Goal: Communication & Community: Ask a question

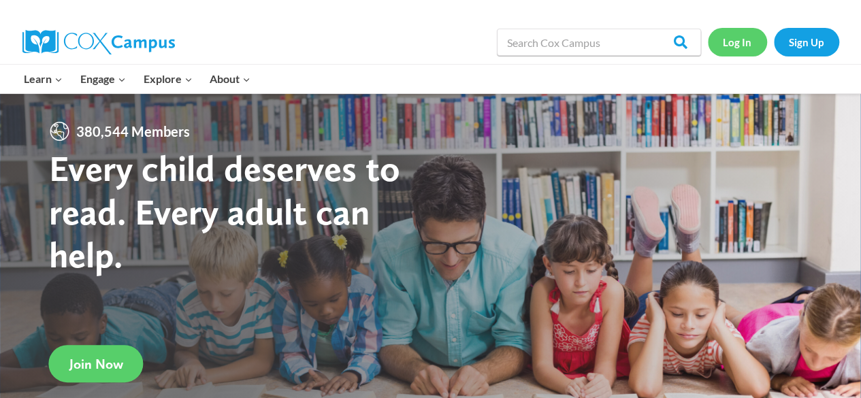
click at [744, 44] on link "Log In" at bounding box center [737, 42] width 59 height 28
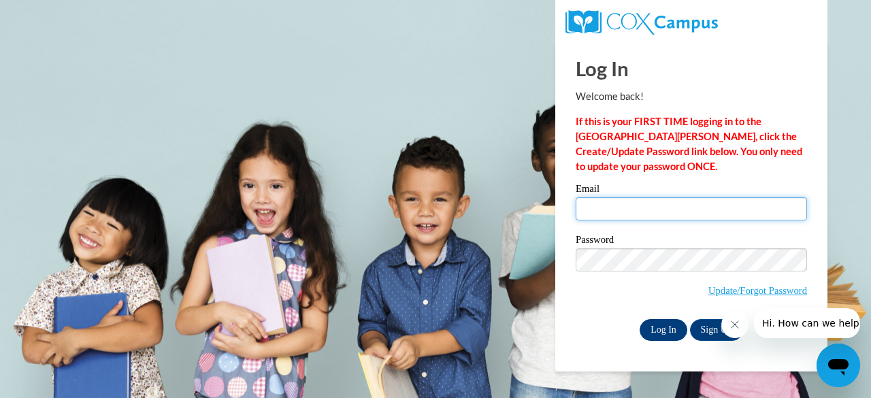
type input "michell.joyce@thecentersohio.org"
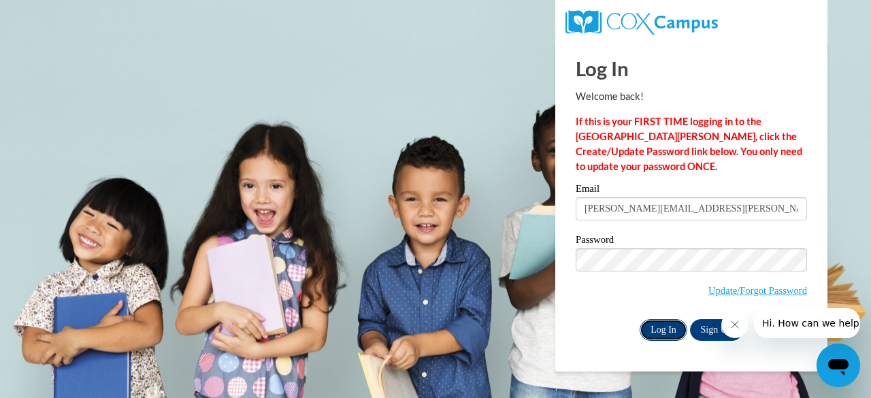
click at [659, 332] on input "Log In" at bounding box center [664, 330] width 48 height 22
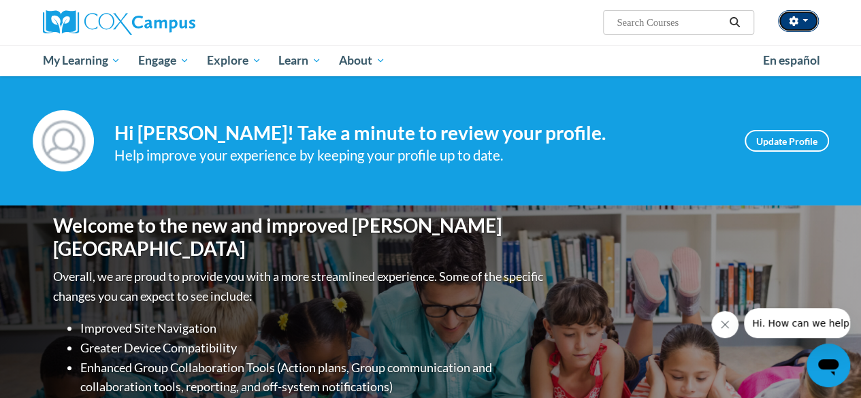
click at [806, 24] on button "button" at bounding box center [798, 21] width 41 height 22
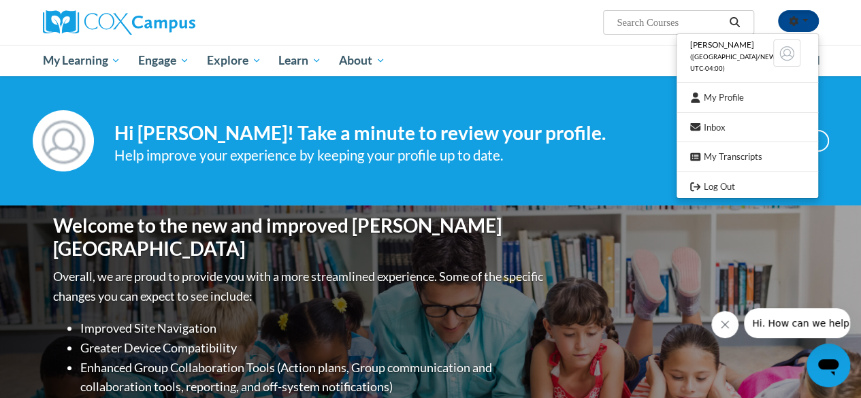
click at [533, 107] on div "Your profile Hi [PERSON_NAME]! Take a minute to review your profile. Help impro…" at bounding box center [430, 140] width 861 height 129
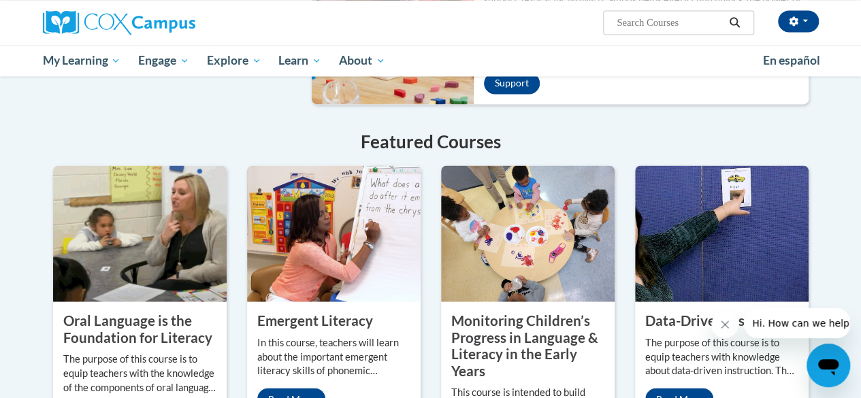
scroll to position [1089, 0]
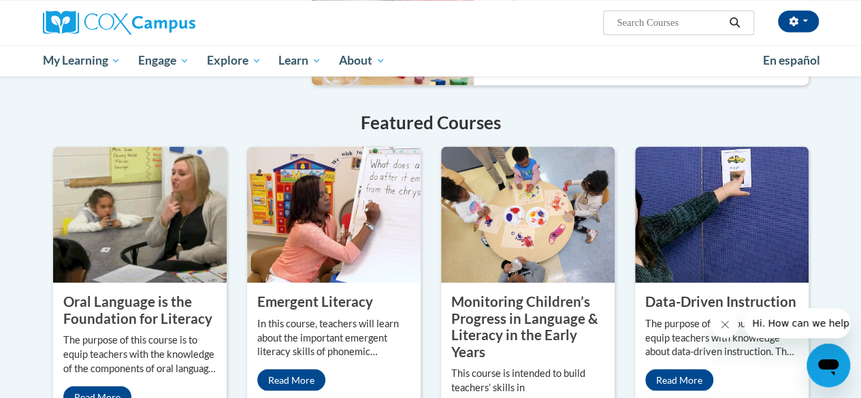
click at [827, 364] on icon "Open messaging window" at bounding box center [828, 367] width 20 height 16
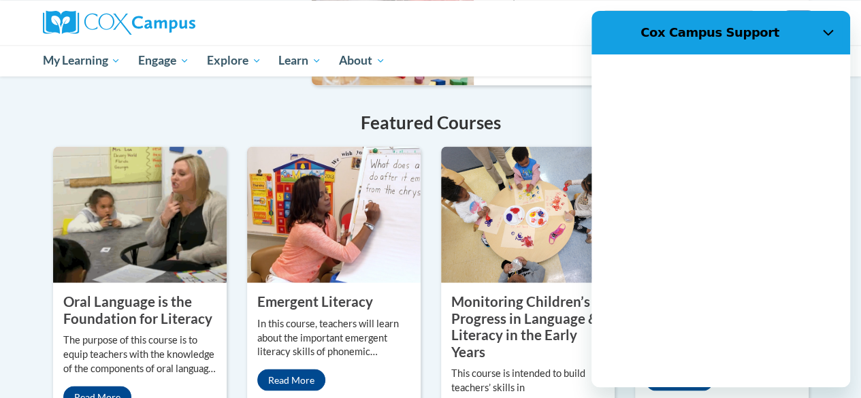
scroll to position [0, 0]
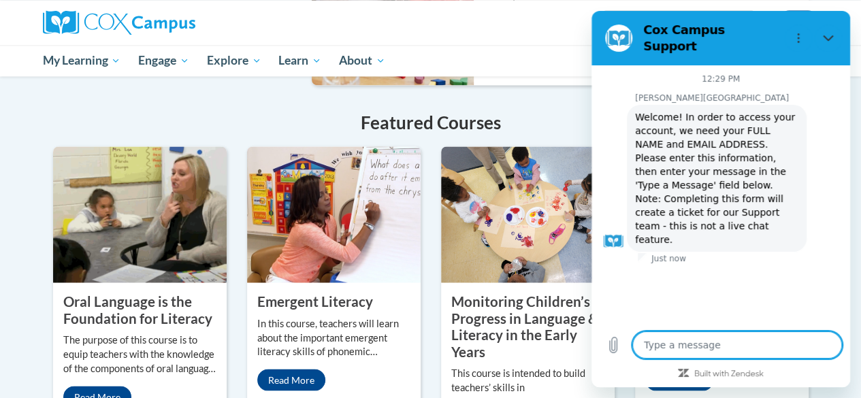
type textarea "x"
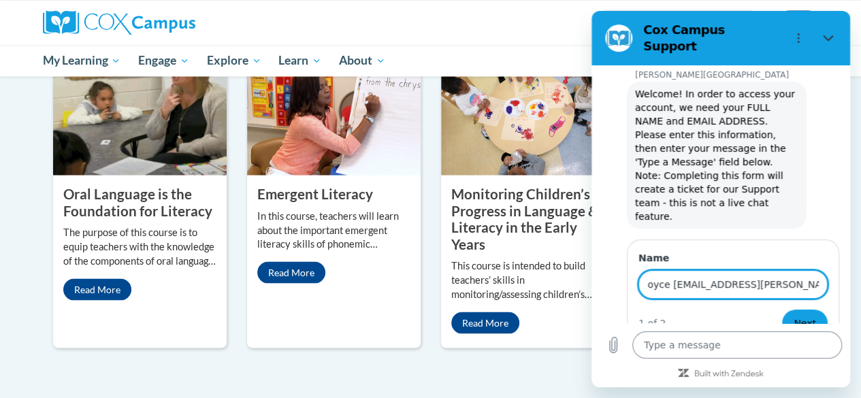
scroll to position [1225, 0]
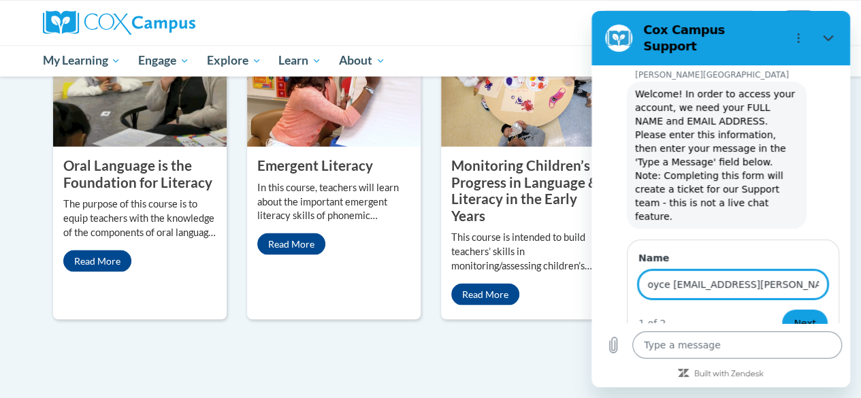
type input "Michell Joyce [EMAIL_ADDRESS][PERSON_NAME][DOMAIN_NAME]"
click at [677, 348] on textarea at bounding box center [737, 345] width 210 height 27
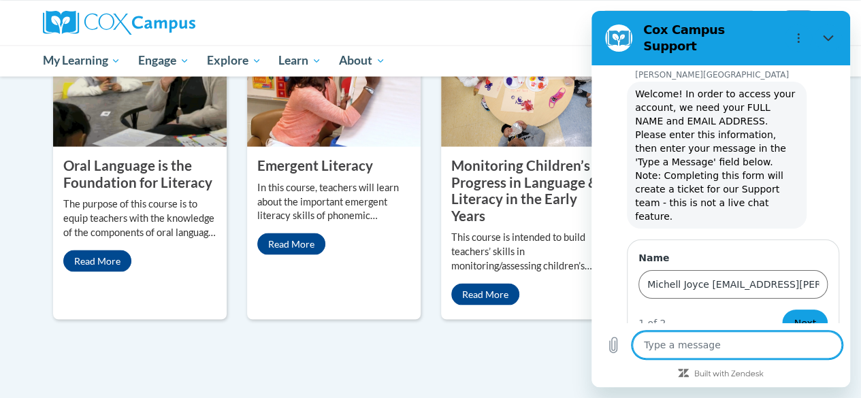
type textarea "H"
type textarea "x"
type textarea "Hi"
type textarea "x"
type textarea "Hi"
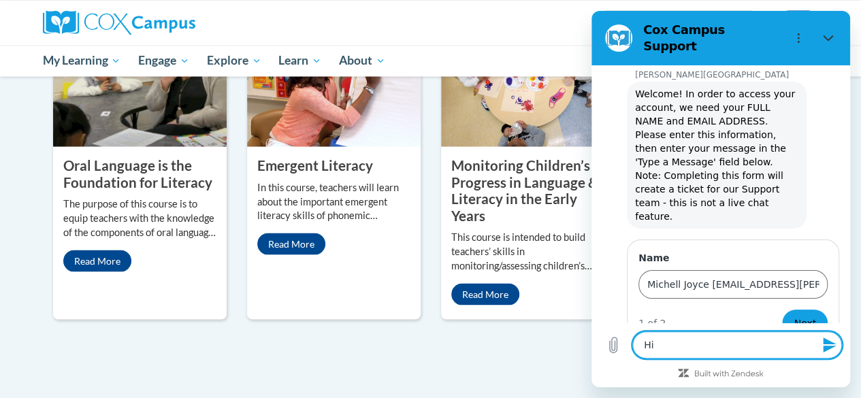
type textarea "x"
type textarea "Hi"
type textarea "x"
type textarea "Hi."
type textarea "x"
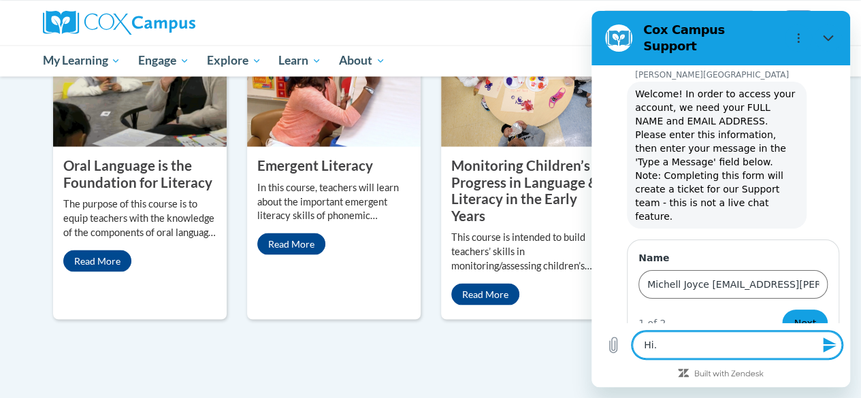
type textarea "Hi."
type textarea "x"
type textarea "Hi. I"
type textarea "x"
type textarea "Hi. I"
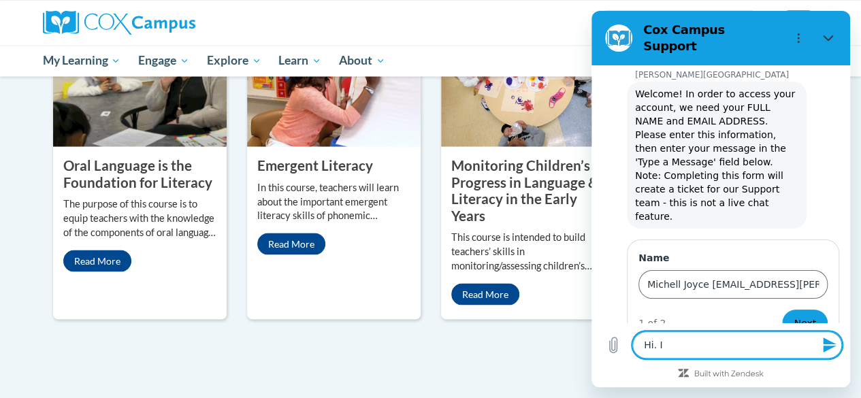
type textarea "x"
type textarea "Hi. I t"
type textarea "x"
type textarea "Hi. I to"
type textarea "x"
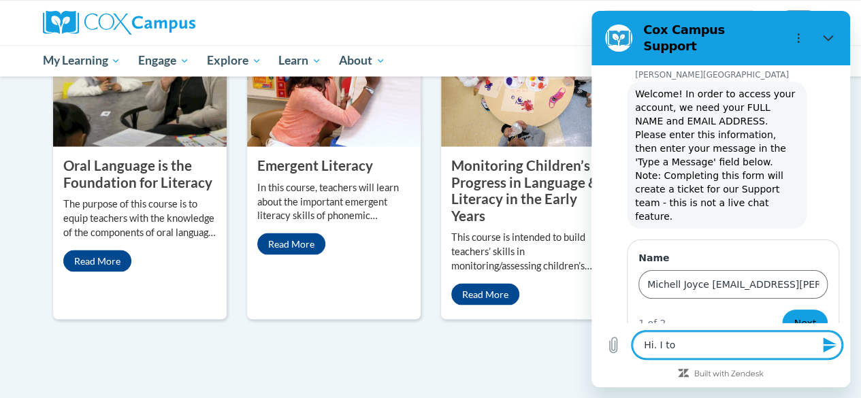
type textarea "Hi. I too"
type textarea "x"
type textarea "Hi. I took"
type textarea "x"
type textarea "Hi. I took"
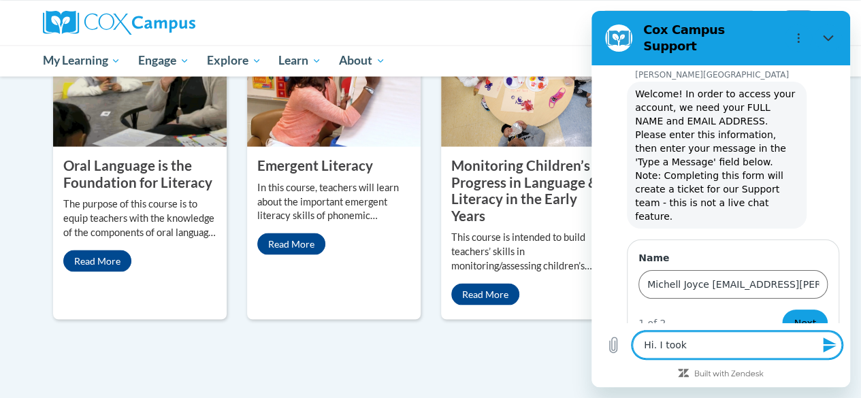
type textarea "x"
type textarea "Hi. I took a"
type textarea "x"
type textarea "Hi. I took a"
type textarea "x"
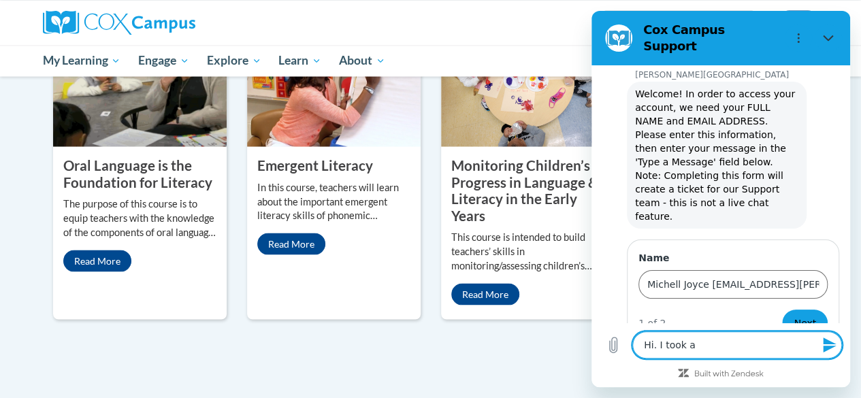
type textarea "Hi. I took a"
type textarea "x"
type textarea "Hi. I took"
type textarea "x"
type textarea "Hi. I took t"
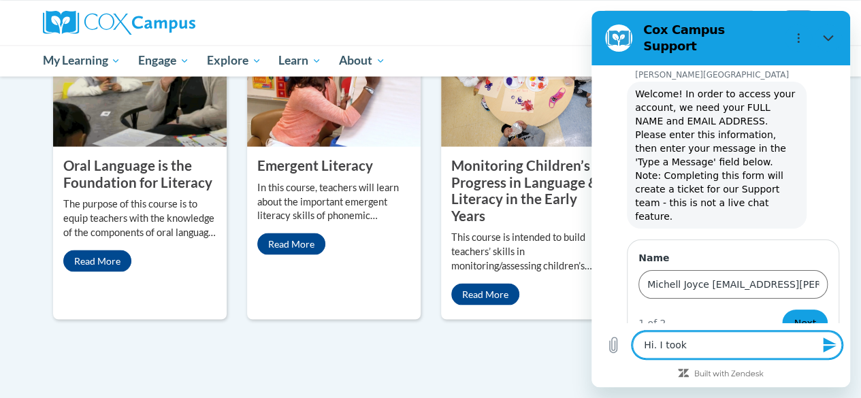
type textarea "x"
type textarea "Hi. I took th"
type textarea "x"
type textarea "Hi. I took the"
type textarea "x"
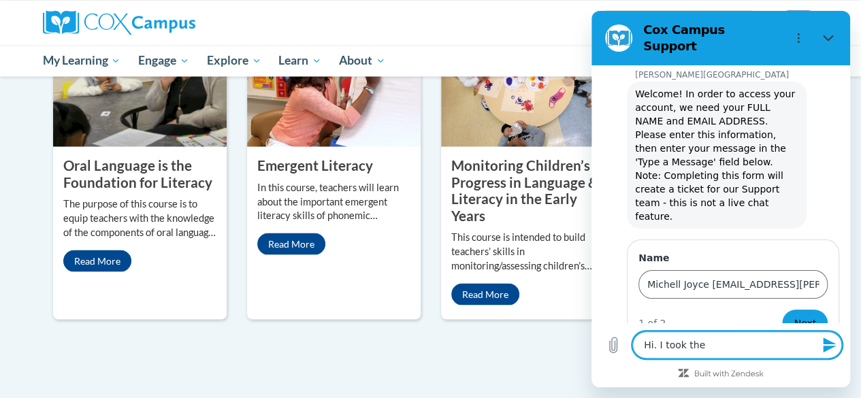
type textarea "Hi. I took the"
type textarea "x"
type textarea "Hi. I took the t"
type textarea "x"
type textarea "Hi. I took the tr"
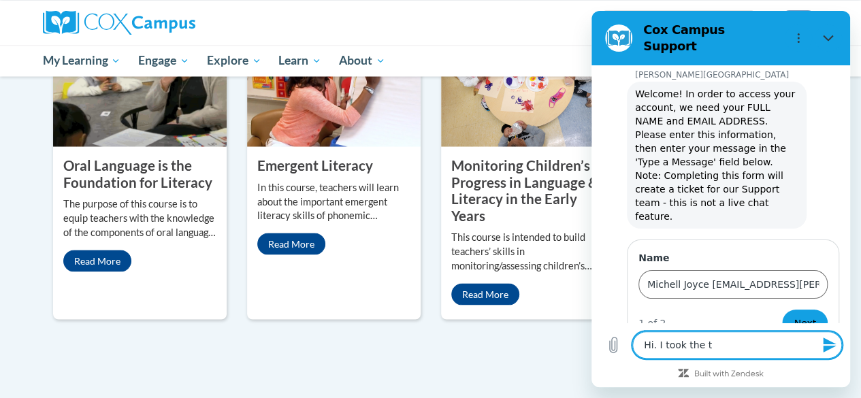
type textarea "x"
type textarea "Hi. I took the tra"
type textarea "x"
type textarea "Hi. I took the trai"
type textarea "x"
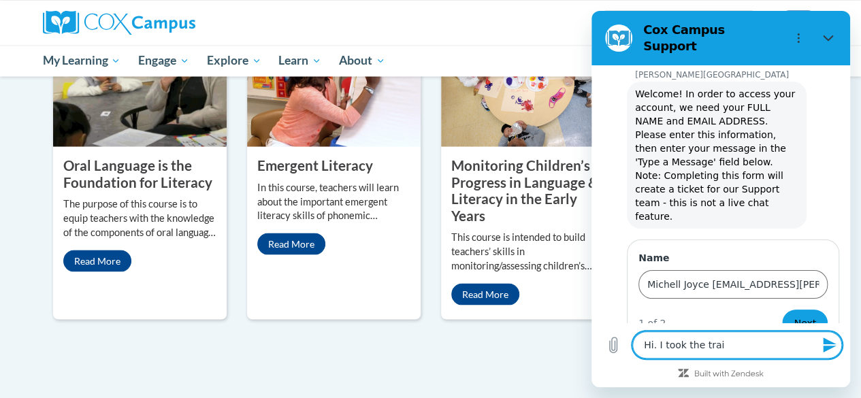
type textarea "Hi. I took the train"
type textarea "x"
type textarea "Hi. I took the traini"
type textarea "x"
type textarea "Hi. I took the trainin"
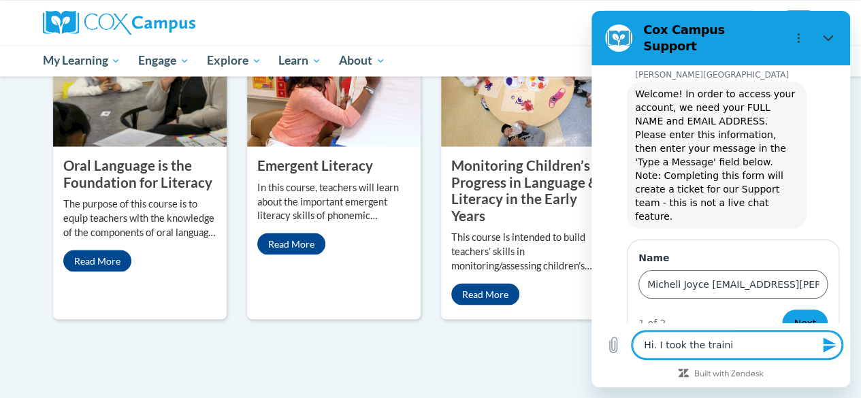
type textarea "x"
type textarea "Hi. I took the training"
type textarea "x"
type textarea "Hi. I took the training"
type textarea "x"
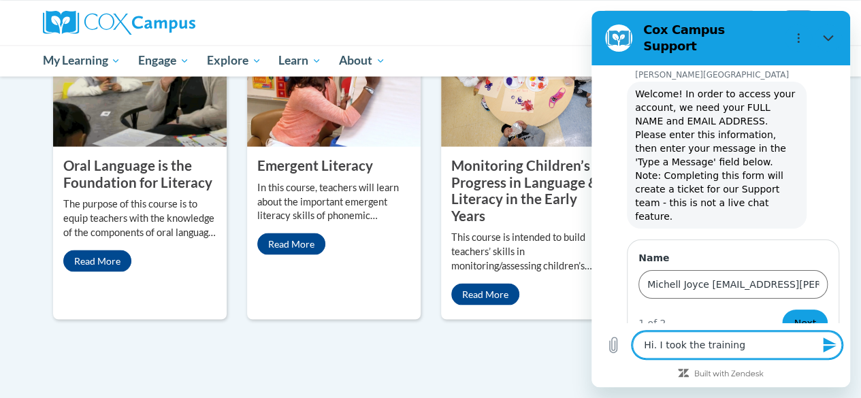
type textarea "Hi. I took the training ""
type textarea "x"
type textarea "Hi. I took the training "t"
type textarea "x"
type textarea "Hi. I took the training "th"
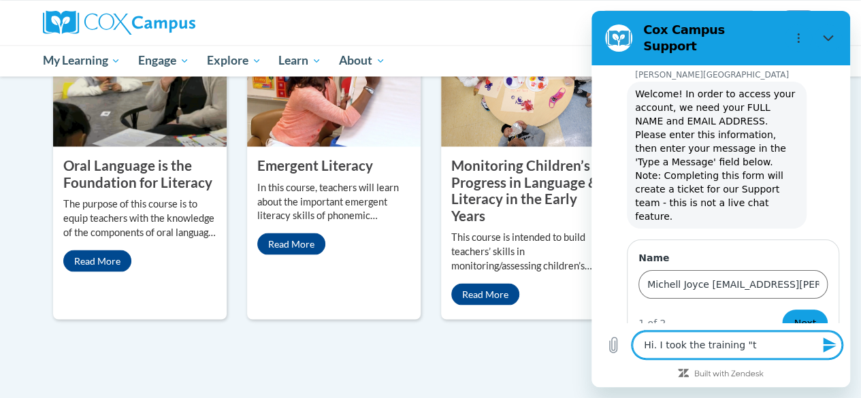
type textarea "x"
type textarea "Hi. I took the training "the"
type textarea "x"
type textarea "Hi. I took the training "th"
type textarea "x"
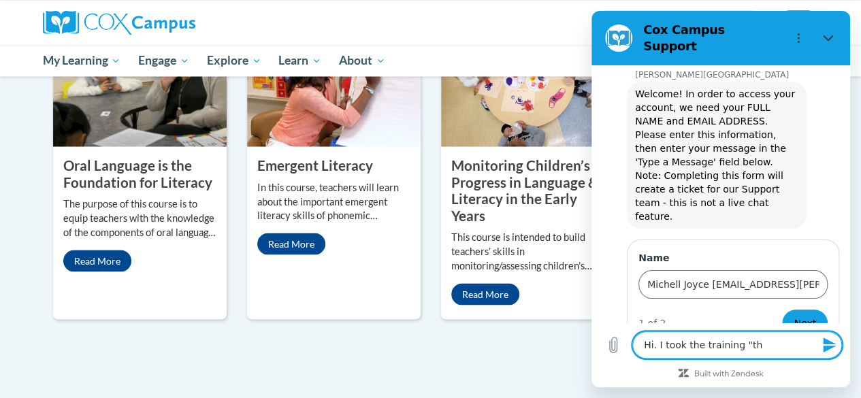
type textarea "Hi. I took the training "t"
type textarea "x"
type textarea "Hi. I took the training ""
type textarea "x"
type textarea "Hi. I took the training "T"
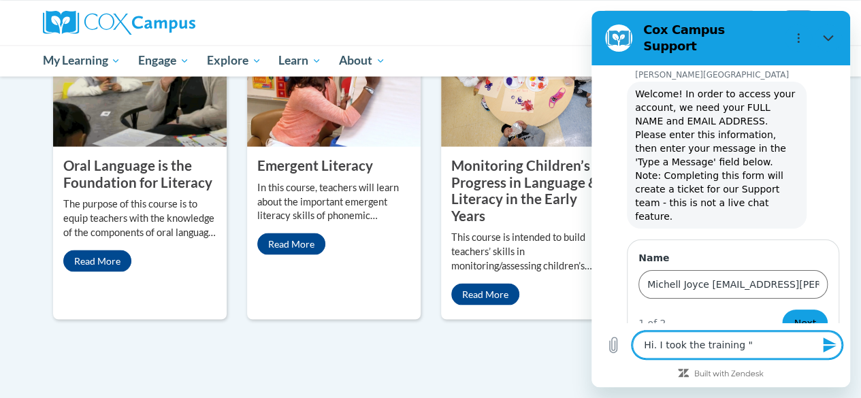
type textarea "x"
type textarea "Hi. I took the training "Th"
type textarea "x"
type textarea "Hi. I took the training "The"
type textarea "x"
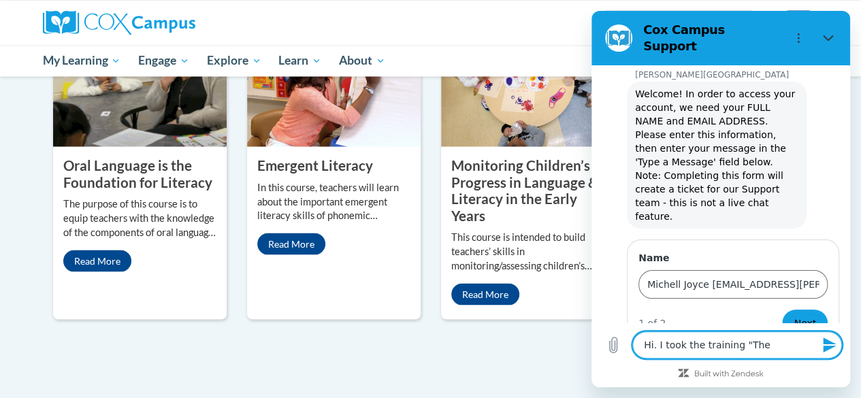
type textarea "Hi. I took the training "The"
type textarea "x"
type textarea "Hi. I took the training "The p"
type textarea "x"
type textarea "Hi. I took the training "The po"
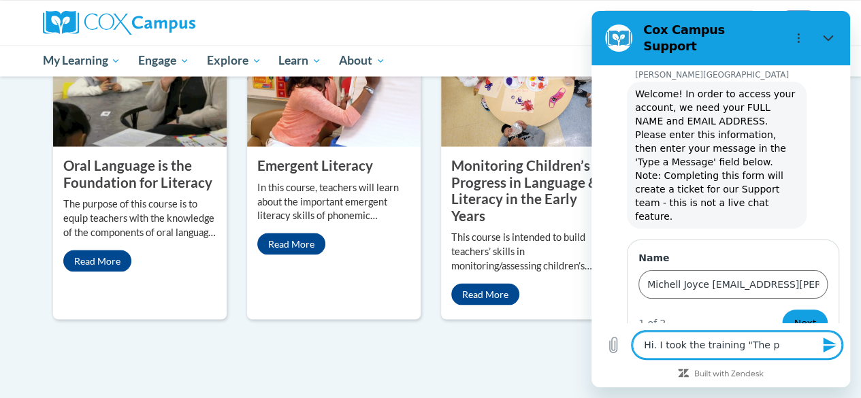
type textarea "x"
type textarea "Hi. I took the training "The pow"
type textarea "x"
type textarea "Hi. I took the training "The [PERSON_NAME]"
type textarea "x"
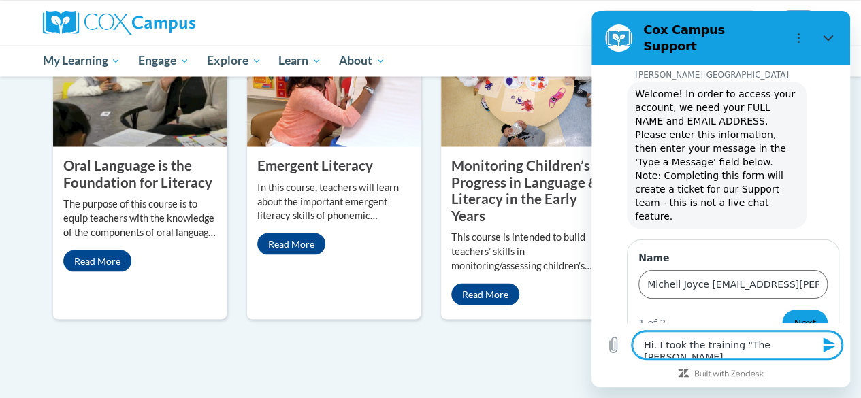
type textarea "Hi. I took the training "The power"
type textarea "x"
type textarea "Hi. I took the training "The power"
type textarea "x"
type textarea "Hi. I took the training "The power o"
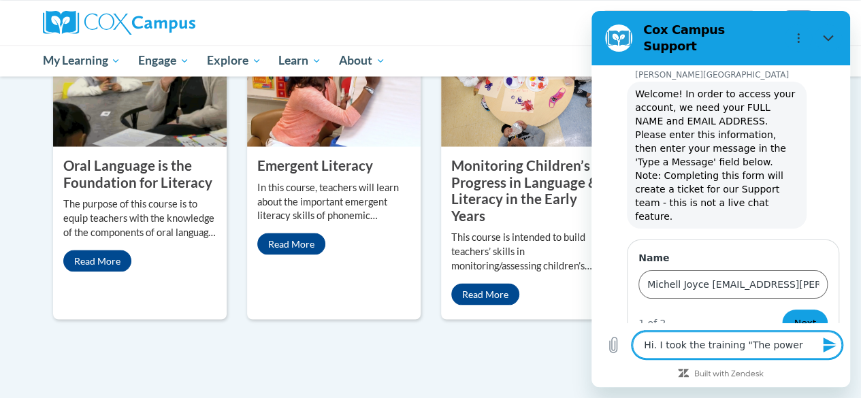
type textarea "x"
type textarea "Hi. I took the training "The power of"
type textarea "x"
type textarea "Hi. I took the training "The power of"
type textarea "x"
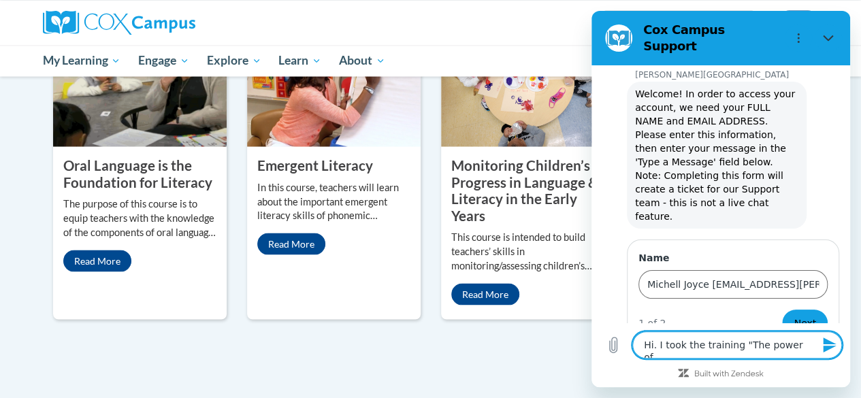
type textarea "Hi. I took the training "The power of l"
type textarea "x"
type textarea "Hi. I took the training "The power of la"
type textarea "x"
type textarea "Hi. I took the training "The power of lan"
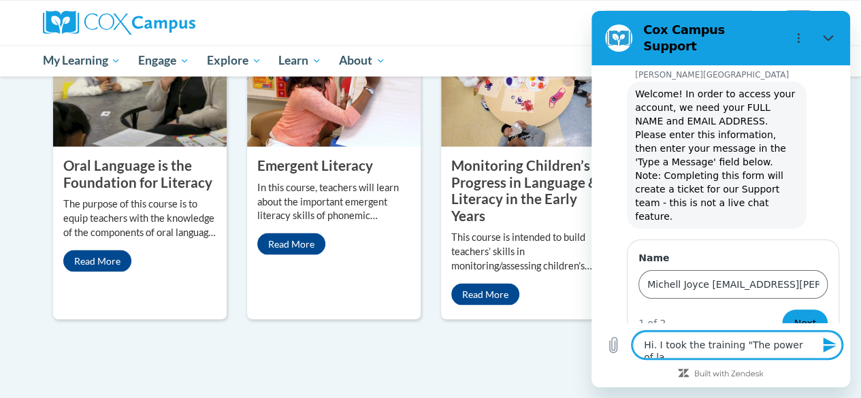
type textarea "x"
type textarea "Hi. I took the training "The power of lang"
type textarea "x"
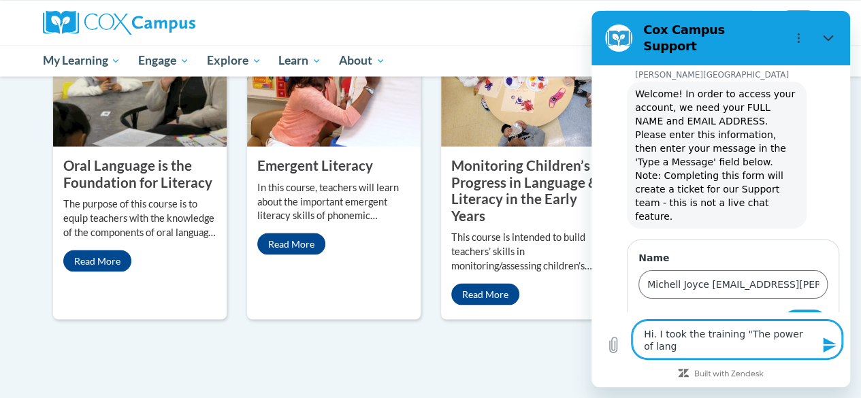
type textarea "Hi. I took the training "The power of langu"
type textarea "x"
type textarea "Hi. I took the training "The power of langua"
type textarea "x"
type textarea "Hi. I took the training "The power of languag"
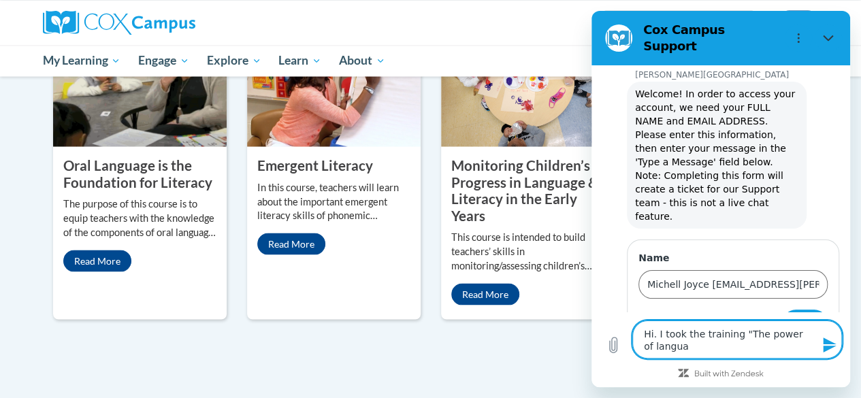
type textarea "x"
type textarea "Hi. I took the training "The power of language"
type textarea "x"
type textarea "Hi. I took the training "The power of language""
type textarea "x"
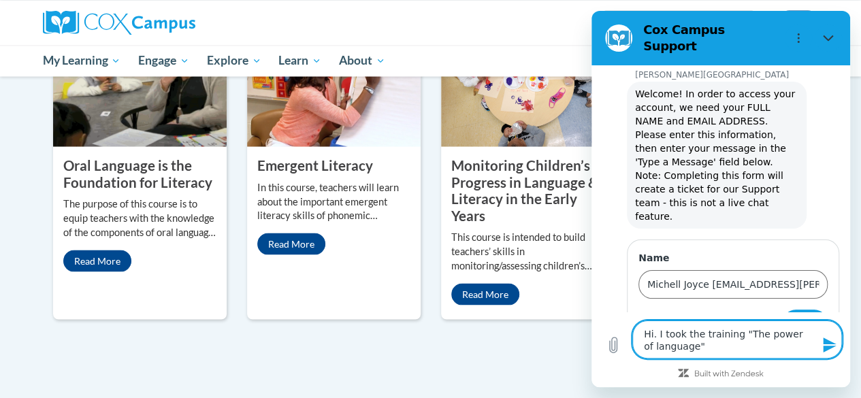
type textarea "Hi. I took the training "The power of language""
type textarea "x"
type textarea "Hi. I took the training "The power of language" i"
type textarea "x"
type textarea "Hi. I took the training "The power of language" in"
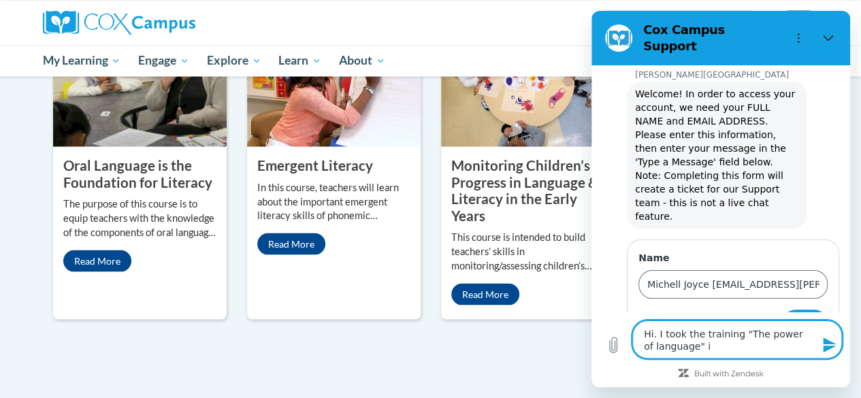
type textarea "x"
type textarea "Hi. I took the training "The power of language" i"
type textarea "x"
type textarea "Hi. I took the training "The power of language""
type textarea "x"
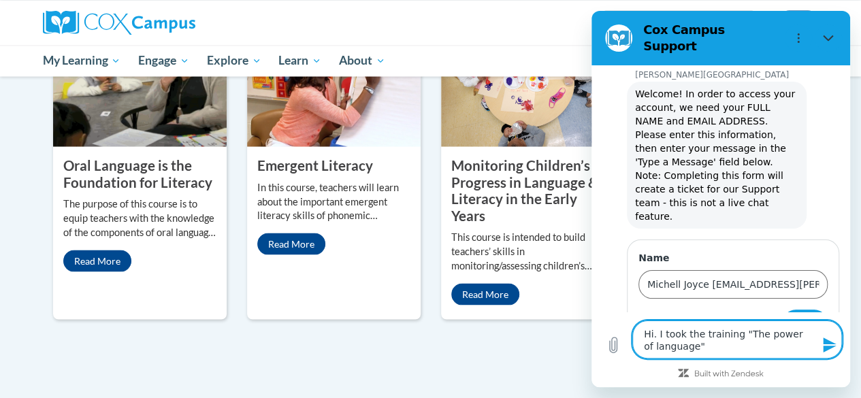
type textarea "Hi. I took the training "The power of language" ("
type textarea "x"
type textarea "Hi. I took the training "The power of language" (i"
type textarea "x"
type textarea "Hi. I took the training "The power of language" (in"
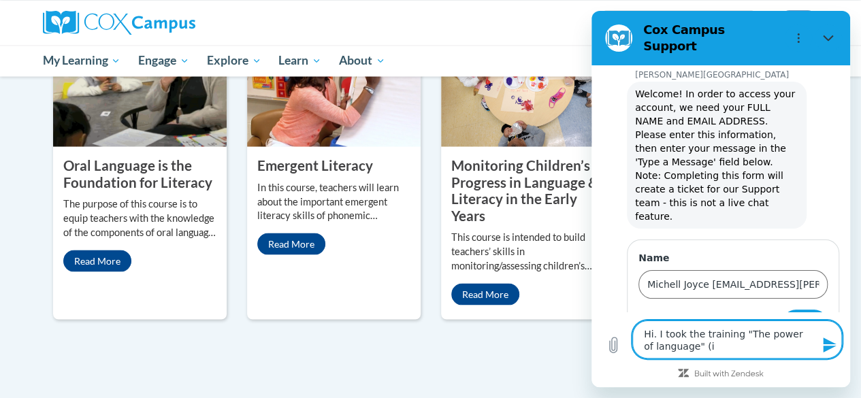
type textarea "x"
type textarea "Hi. I took the training "The power of language" (inf"
type textarea "x"
type textarea "Hi. I took the training "The power of language" (infn"
type textarea "x"
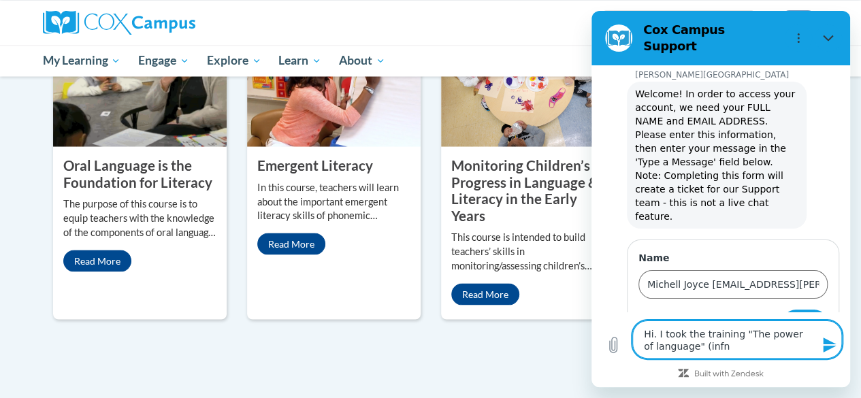
type textarea "Hi. I took the training "The power of language" (infna"
type textarea "x"
type textarea "Hi. I took the training "The power of language" (infn"
type textarea "x"
type textarea "Hi. I took the training "The power of language" (inf"
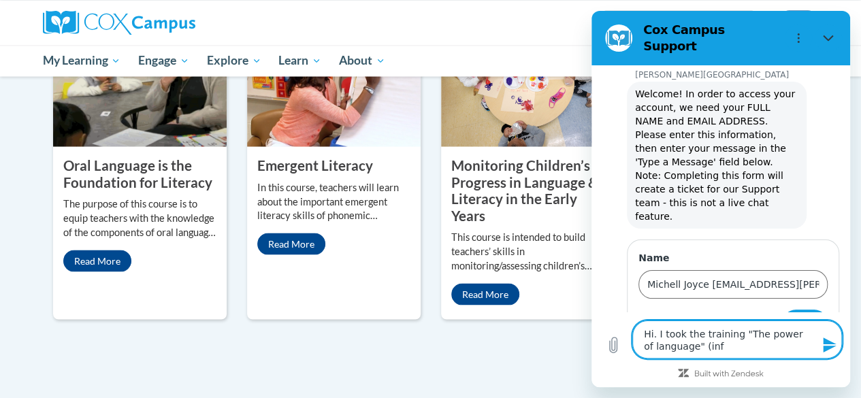
type textarea "x"
type textarea "Hi. I took the training "The power of language" (infa"
type textarea "x"
type textarea "Hi. I took the training "The power of language" (infan"
type textarea "x"
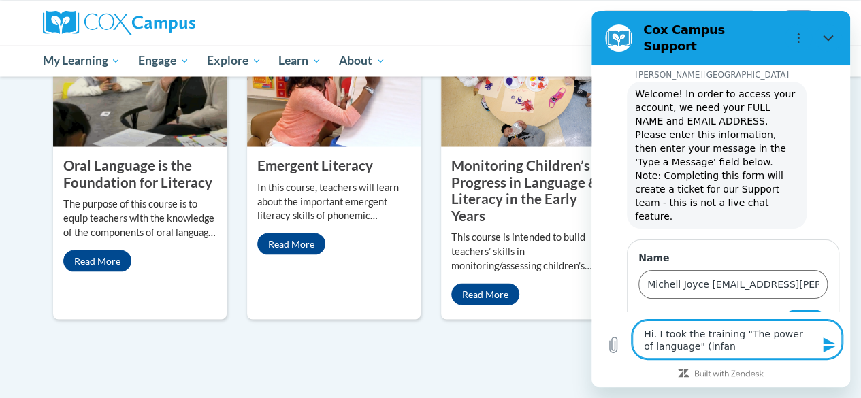
type textarea "Hi. I took the training "The power of language" (infant"
type textarea "x"
type textarea "Hi. I took the training "The power of language" (infant/"
type textarea "x"
type textarea "Hi. I took the training "The power of language" (infant/t"
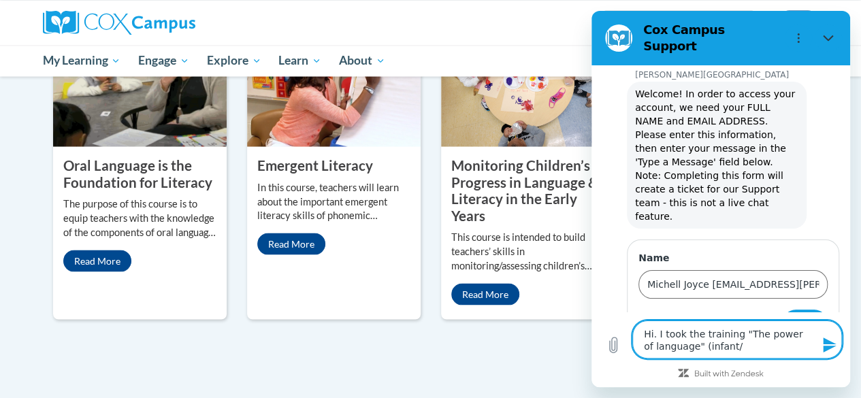
type textarea "x"
type textarea "Hi. I took the training "The power of language" (infant/to"
type textarea "x"
type textarea "Hi. I took the training "The power of language" (infant/[PERSON_NAME]"
type textarea "x"
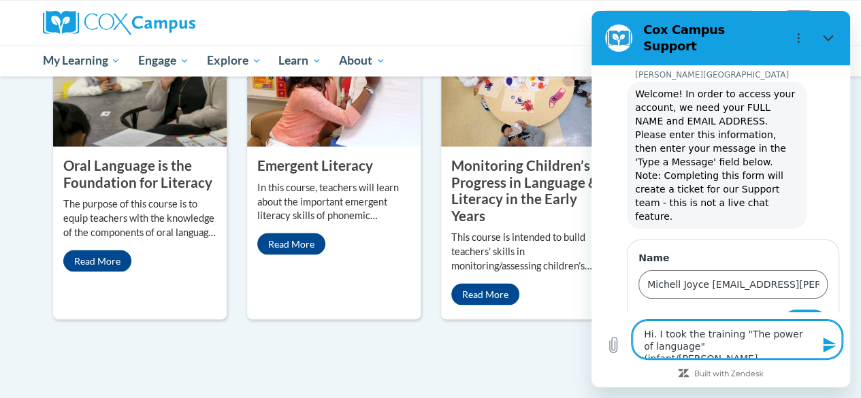
type textarea "Hi. I took the training "The power of language" (infant/[PERSON_NAME]"
type textarea "x"
type textarea "Hi. I took the training "The power of language" (infant/toddl"
type textarea "x"
type textarea "Hi. I took the training "The power of language" (infant/toddle"
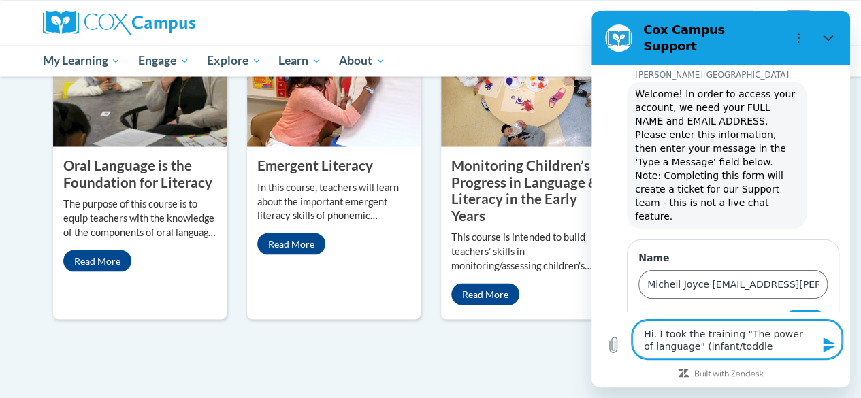
type textarea "x"
type textarea "Hi. I took the training "The power of language" (infant/toddler"
type textarea "x"
type textarea "Hi. I took the training "The power of language" (infant/toddler)"
type textarea "x"
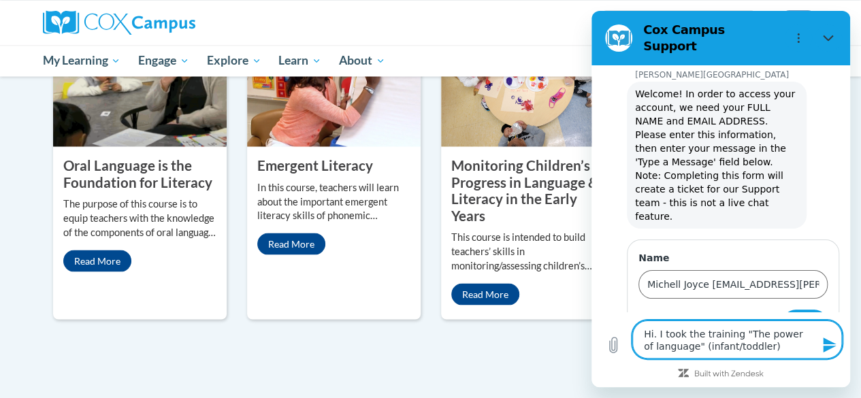
type textarea "Hi. I took the training "The power of language" (infant/toddler)"
type textarea "x"
type textarea "Hi. I took the training "The power of language" (infant/toddler) o"
type textarea "x"
type textarea "Hi. I took the training "The power of language" (infant/toddler) on"
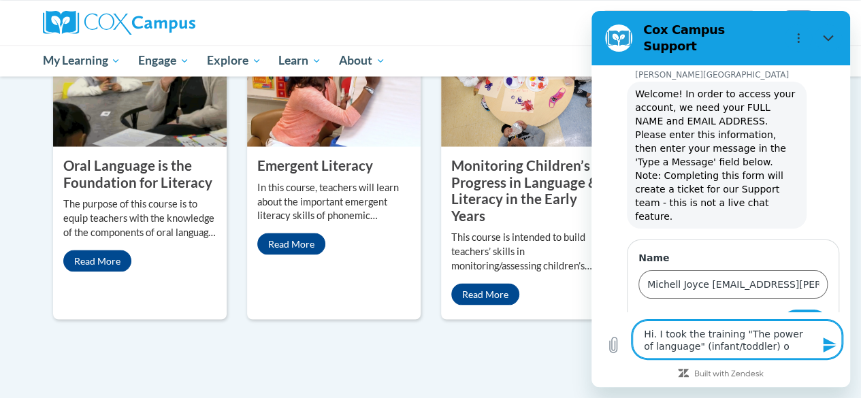
type textarea "x"
type textarea "Hi. I took the training "The power of language" (infant/toddler) on"
type textarea "x"
type textarea "Hi. I took the training "The power of language" (infant/toddler) on A"
type textarea "x"
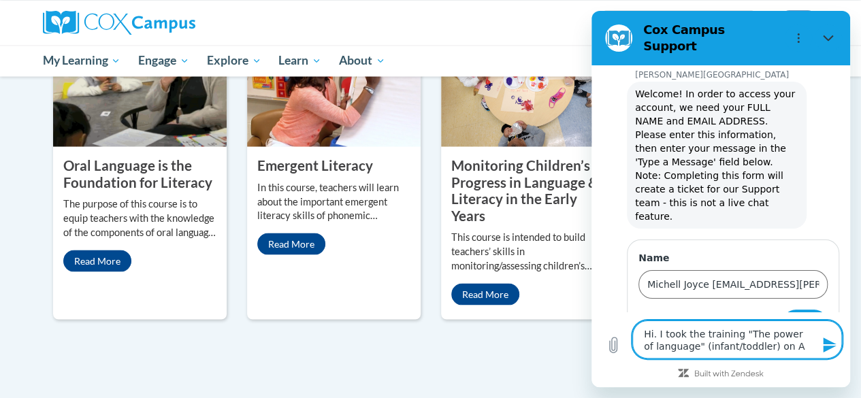
type textarea "Hi. I took the training "The power of language" (infant/toddler) on Au"
type textarea "x"
type textarea "Hi. I took the training "The power of language" (infant/toddler) on Aug"
type textarea "x"
type textarea "Hi. I took the training "The power of language" (infant/toddler) on Augu"
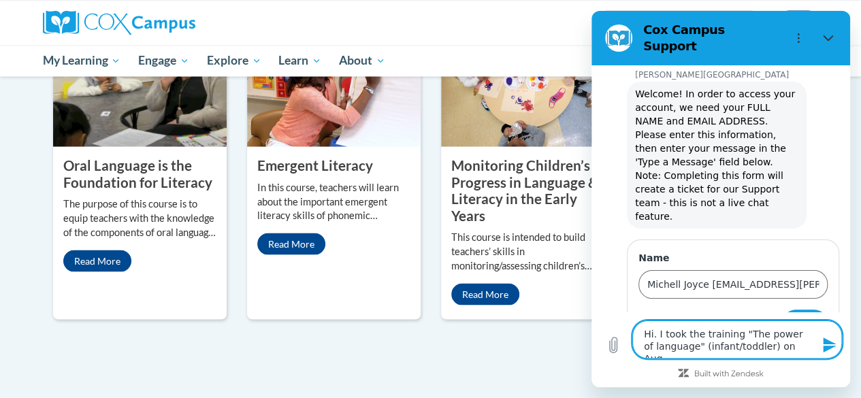
type textarea "x"
type textarea "Hi. I took the training "The power of language" (infant/toddler) on Augua"
type textarea "x"
type textarea "Hi. I took the training "The power of language" (infant/toddler) on Auguar"
type textarea "x"
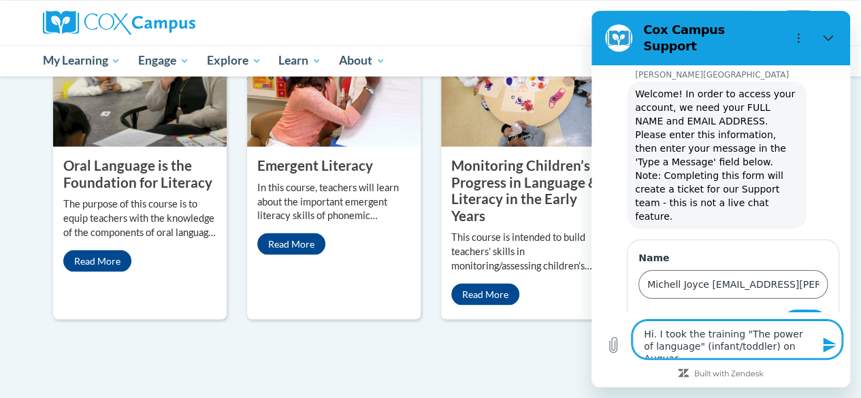
type textarea "Hi. I took the training "The power of language" (infant/toddler) on Augua"
type textarea "x"
type textarea "Hi. I took the training "The power of language" (infant/toddler) on Auguat"
type textarea "x"
type textarea "Hi. I took the training "The power of language" (infant/toddler) on Auguat"
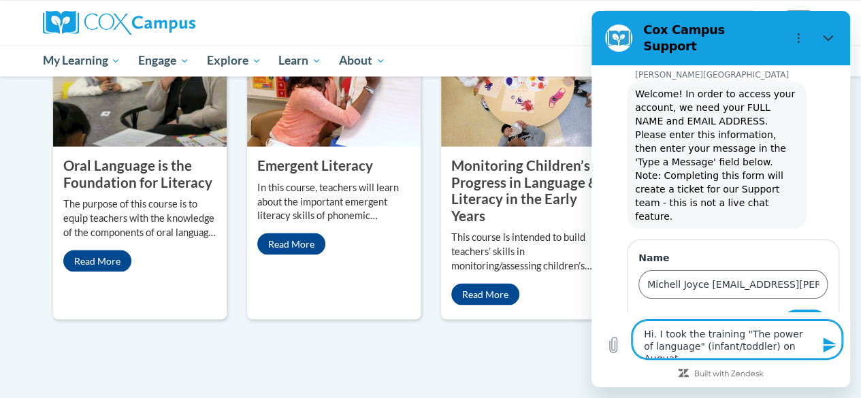
type textarea "x"
type textarea "Hi. I took the training "The power of language" (infant/toddler) on Auguat"
type textarea "x"
type textarea "Hi. I took the training "The power of language" (infant/toddler) on Augua"
type textarea "x"
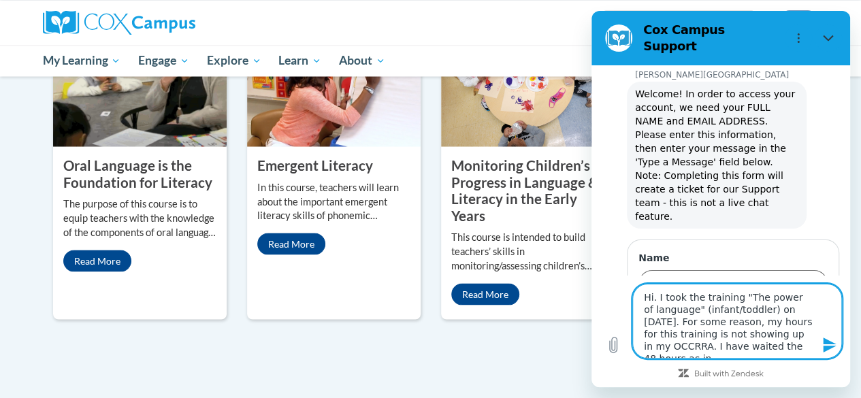
scroll to position [3, 0]
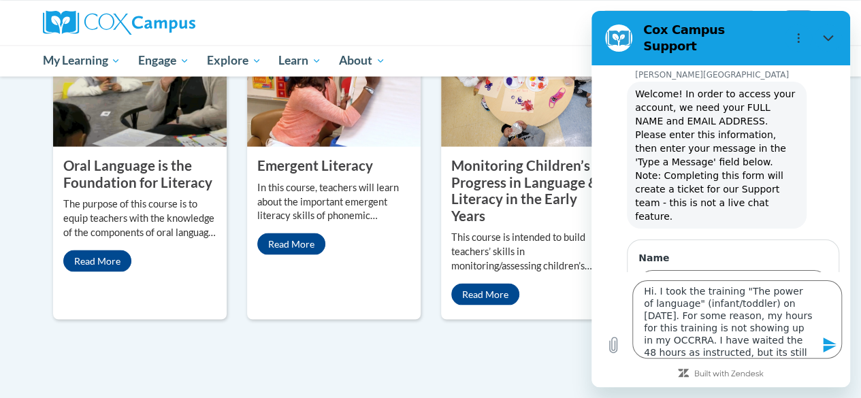
click at [831, 343] on icon "Send message" at bounding box center [829, 345] width 13 height 15
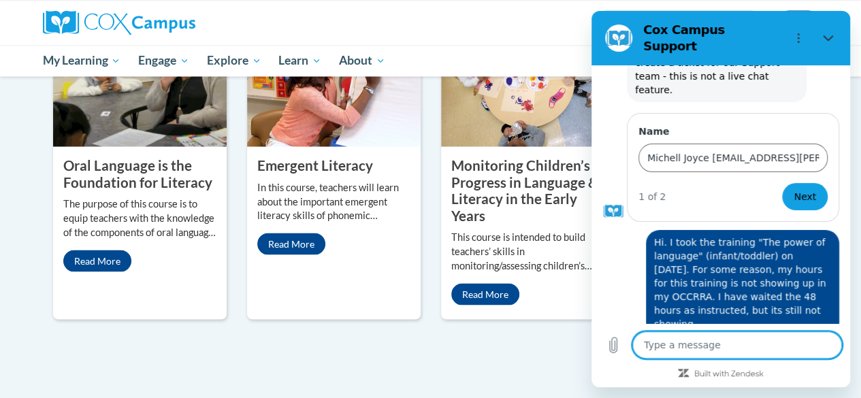
scroll to position [152, 0]
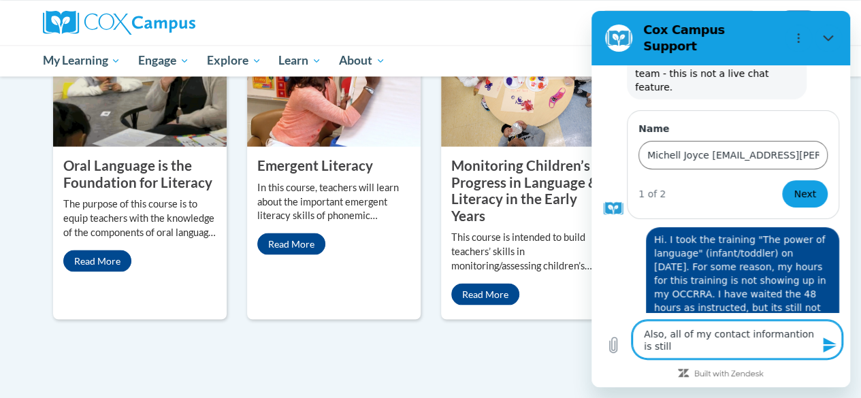
click at [767, 331] on textarea "Also, all of my contact informantion is still" at bounding box center [737, 340] width 210 height 38
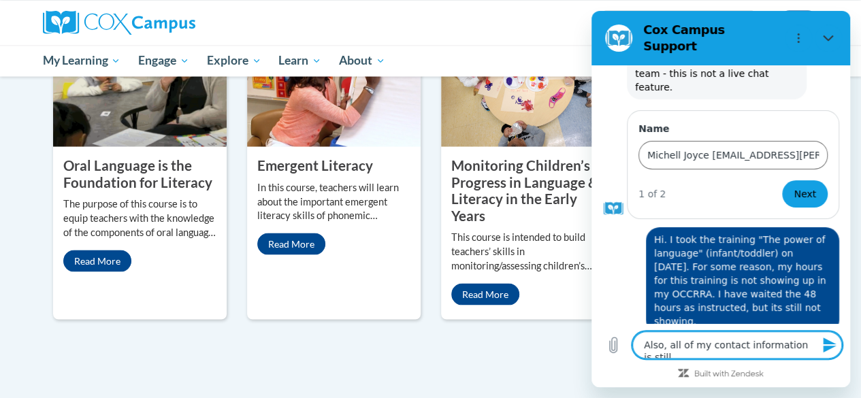
click at [816, 345] on button "Send message" at bounding box center [828, 345] width 27 height 27
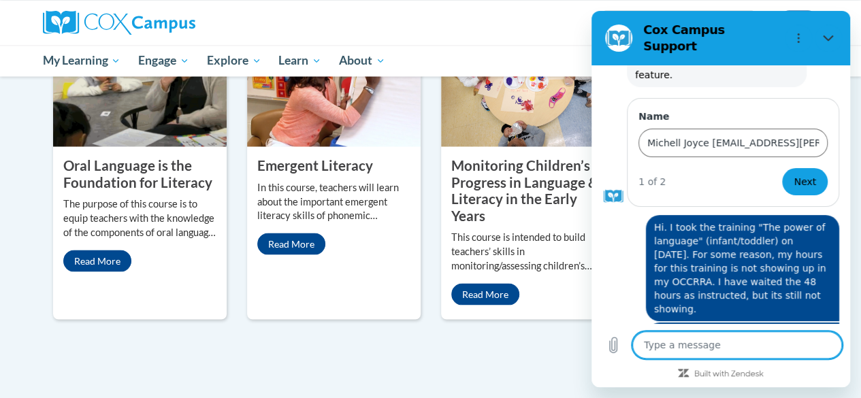
scroll to position [95, 0]
